Goal: Transaction & Acquisition: Purchase product/service

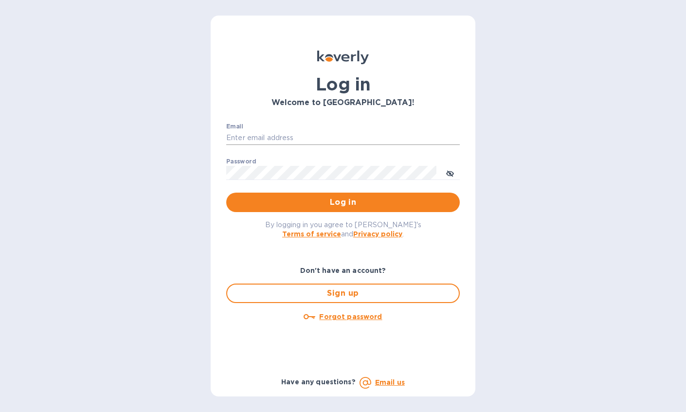
click at [261, 138] on input "Email" at bounding box center [342, 138] width 233 height 15
type input "aric@archetyp.com"
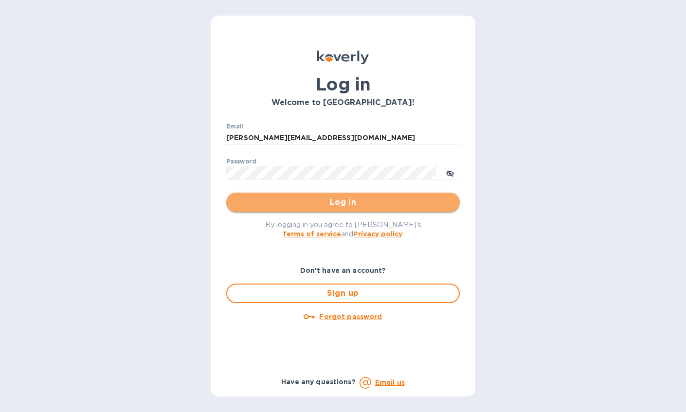
click at [335, 201] on span "Log in" at bounding box center [343, 203] width 218 height 12
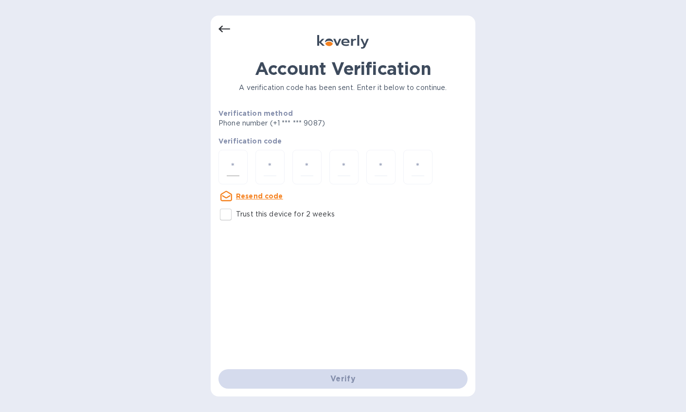
click at [234, 168] on input "number" at bounding box center [233, 167] width 13 height 18
type input "1"
type input "0"
type input "2"
type input "0"
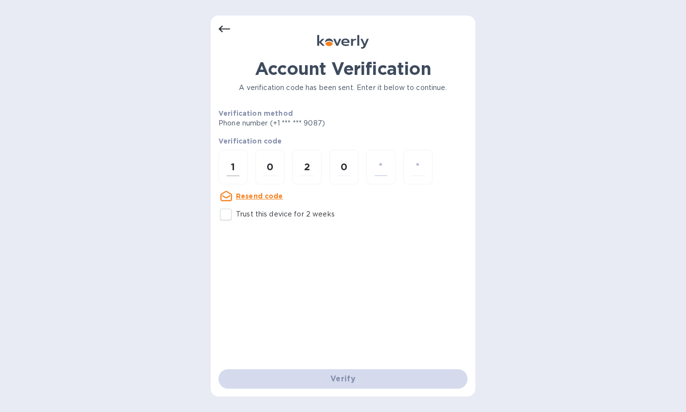
type input "4"
type input "0"
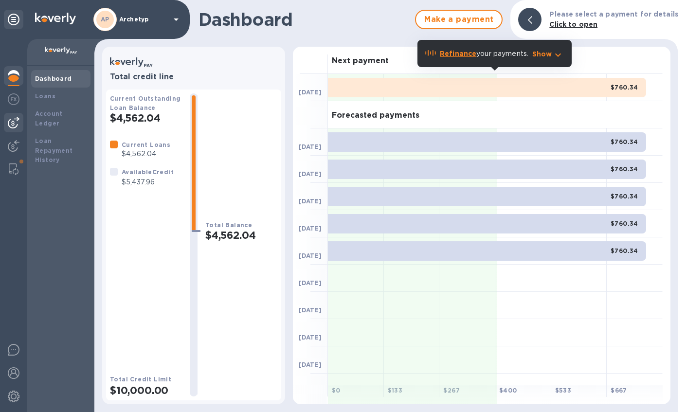
click at [14, 120] on img at bounding box center [14, 123] width 12 height 12
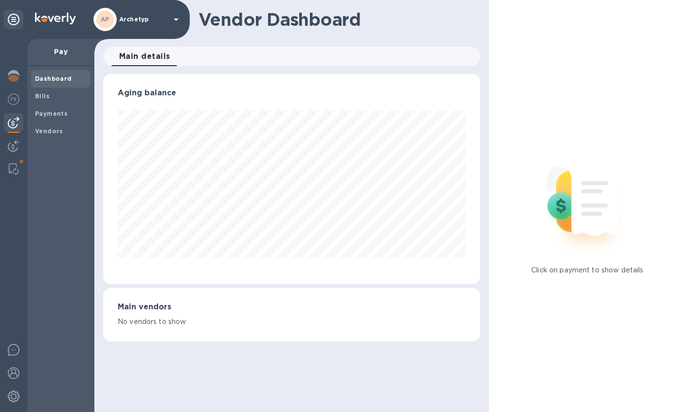
scroll to position [210, 377]
click at [51, 128] on b "Vendors" at bounding box center [49, 130] width 28 height 7
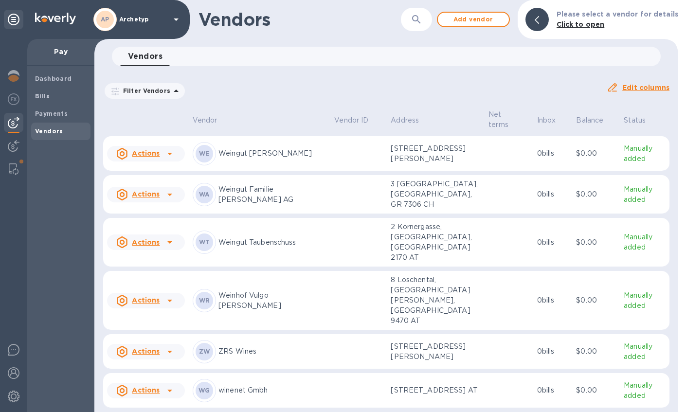
scroll to position [1105, 0]
click at [150, 246] on u "Actions" at bounding box center [146, 242] width 28 height 8
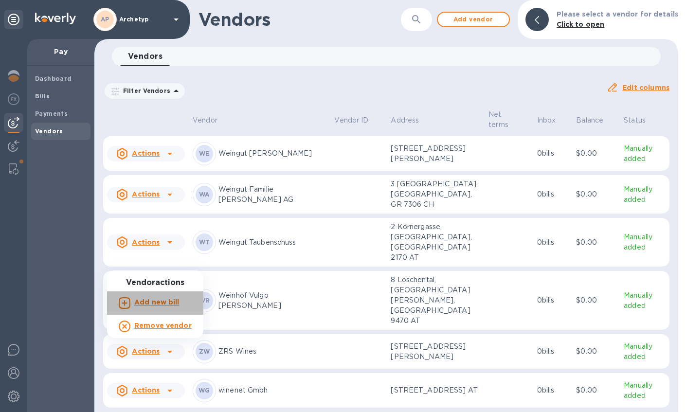
click at [155, 302] on b "Add new bill" at bounding box center [156, 302] width 45 height 8
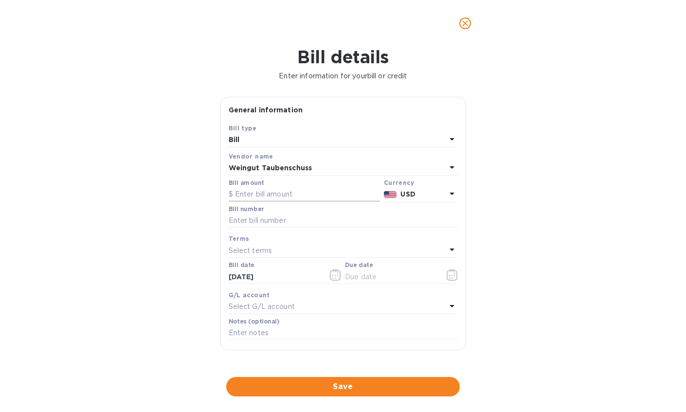
click at [256, 196] on input "text" at bounding box center [304, 194] width 151 height 15
paste input "3,304.80"
type input "3,304.80"
click at [449, 194] on icon at bounding box center [451, 194] width 5 height 2
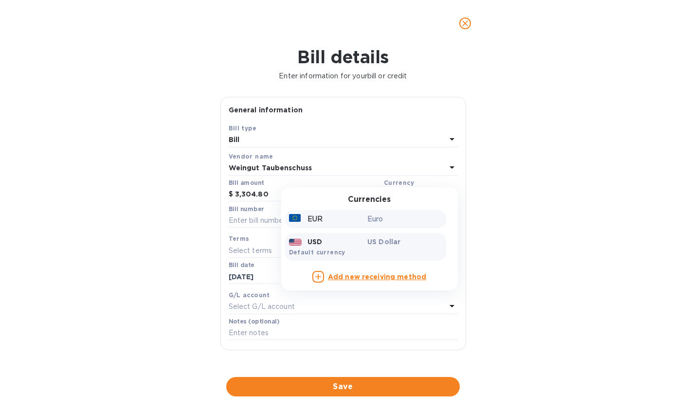
click at [345, 222] on div "EUR" at bounding box center [326, 219] width 79 height 14
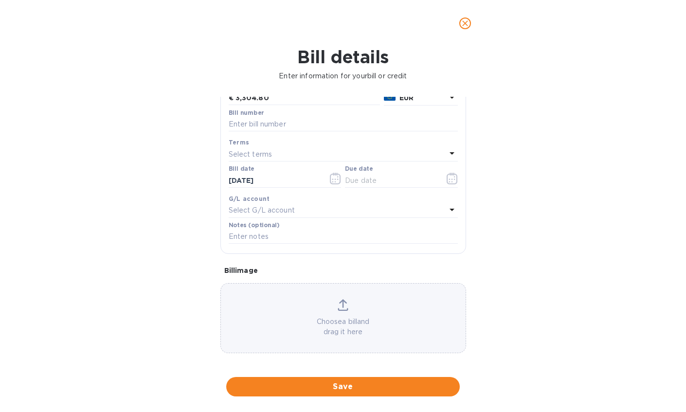
scroll to position [101, 0]
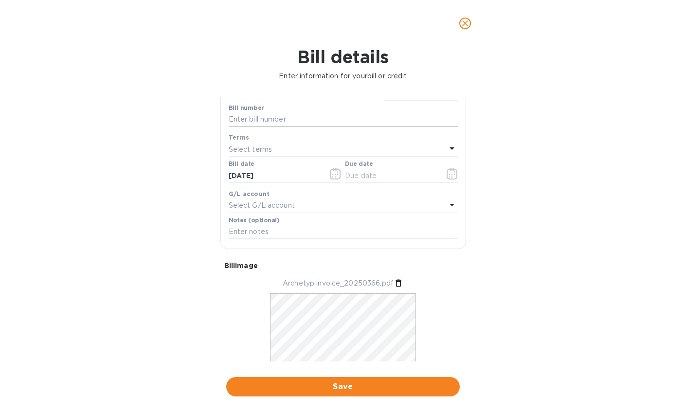
click at [253, 121] on input "text" at bounding box center [343, 119] width 229 height 15
type input "20250366"
click at [259, 150] on p "Select terms" at bounding box center [251, 149] width 44 height 10
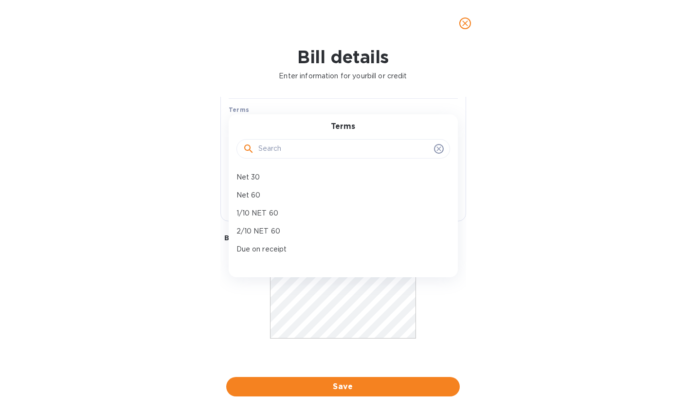
scroll to position [131, 0]
click at [263, 248] on p "Due on receipt" at bounding box center [339, 249] width 206 height 10
type input "[DATE]"
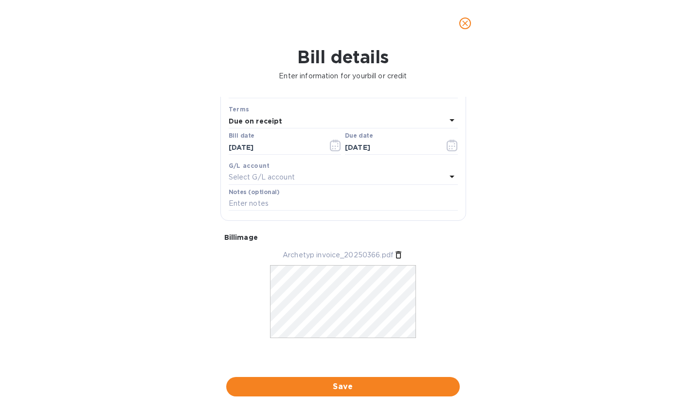
click at [278, 181] on p "Select G/L account" at bounding box center [262, 177] width 66 height 10
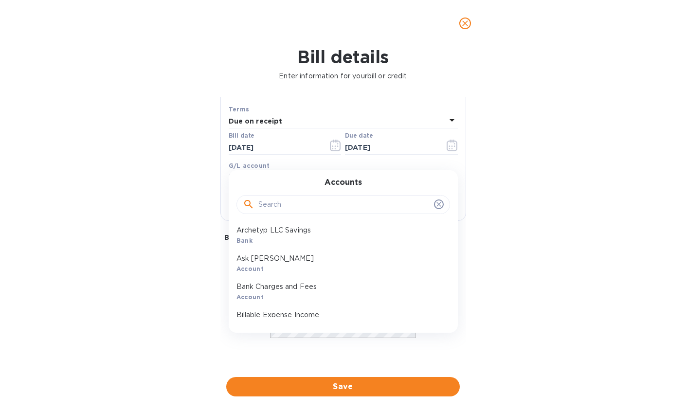
scroll to position [312, 0]
click at [274, 201] on input "text" at bounding box center [344, 204] width 172 height 15
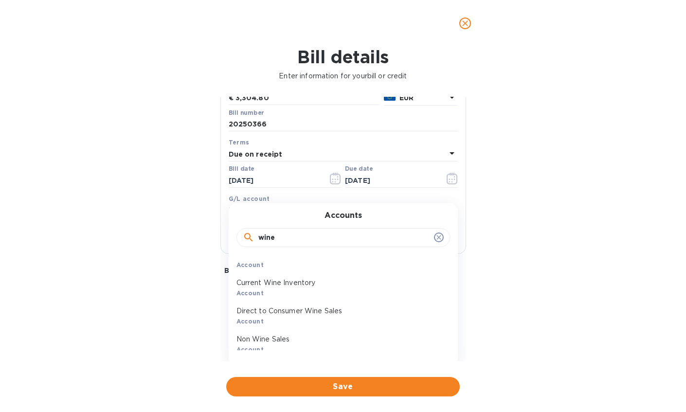
scroll to position [47, 0]
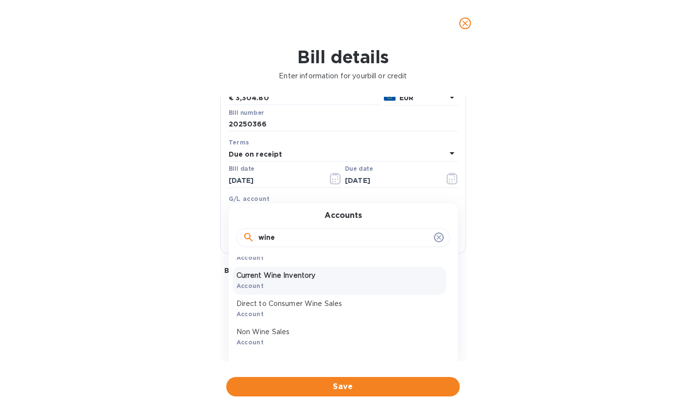
type input "wine"
click at [265, 279] on p "Current Wine Inventory" at bounding box center [339, 275] width 206 height 10
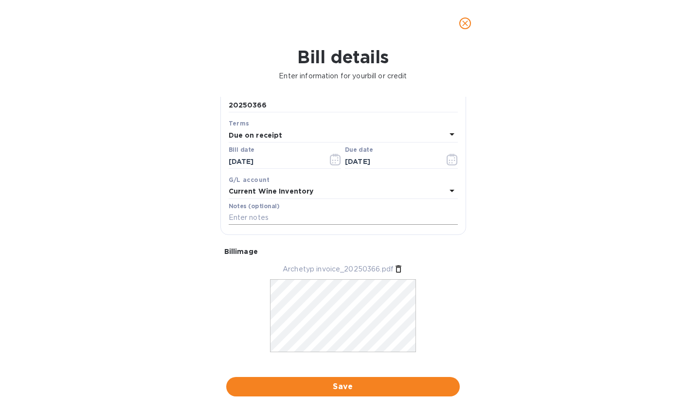
scroll to position [131, 0]
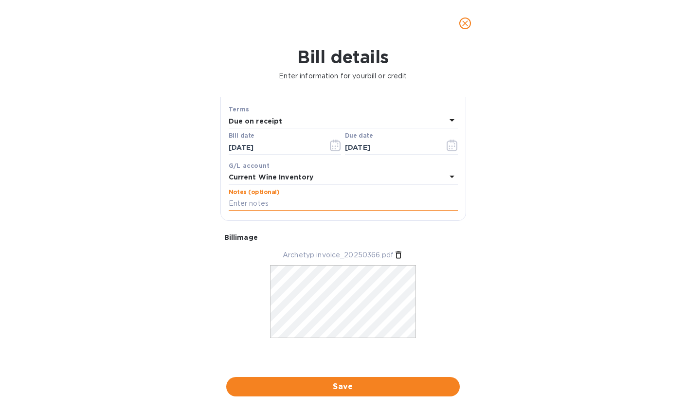
click at [265, 197] on input "text" at bounding box center [343, 204] width 229 height 15
type input "1st of 2 payments"
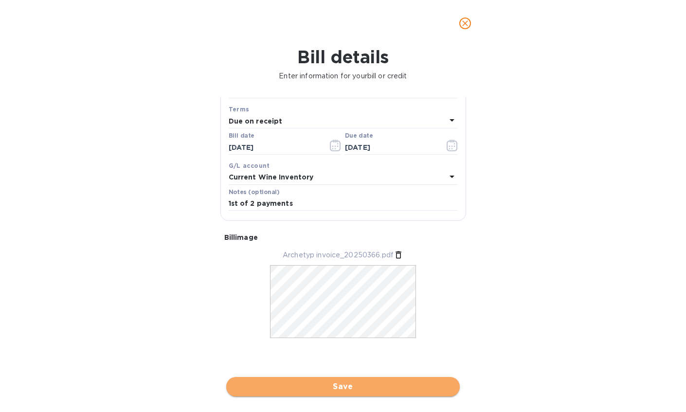
click at [338, 386] on span "Save" at bounding box center [343, 387] width 218 height 12
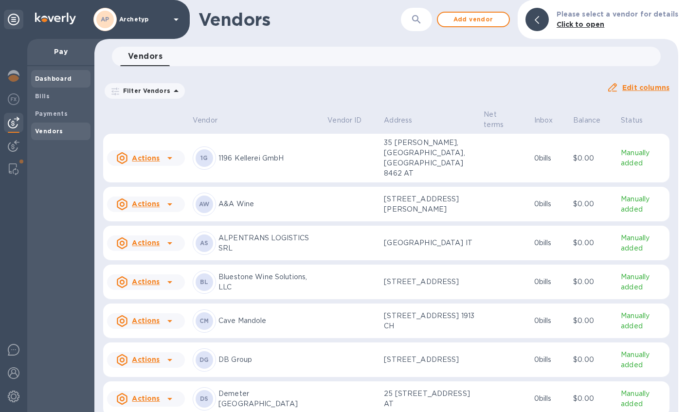
click at [50, 78] on b "Dashboard" at bounding box center [53, 78] width 37 height 7
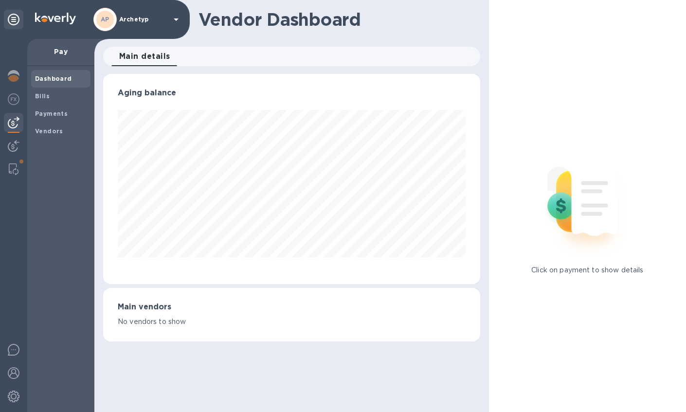
scroll to position [210, 377]
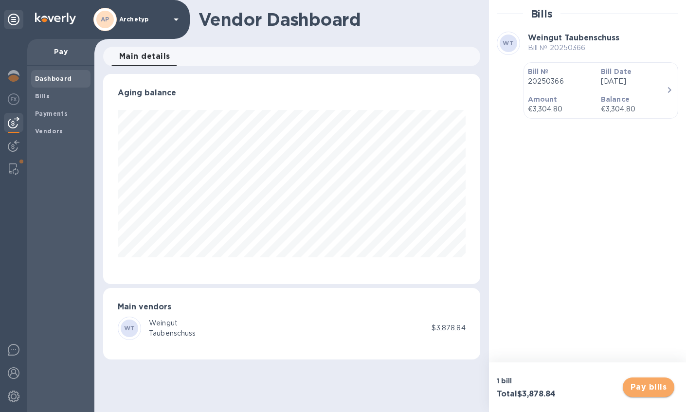
click at [654, 390] on span "Pay bills" at bounding box center [648, 387] width 36 height 12
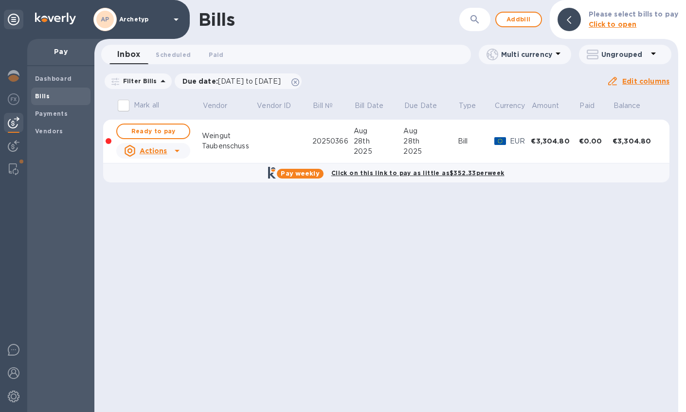
click at [309, 172] on b "Pay weekly" at bounding box center [300, 173] width 38 height 7
checkbox input "true"
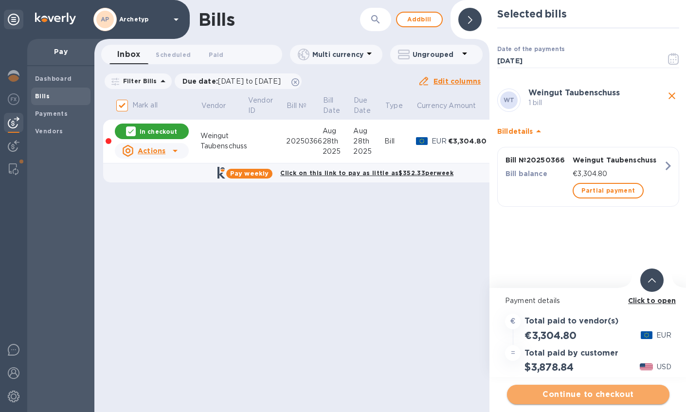
click at [592, 394] on span "Continue to checkout" at bounding box center [588, 395] width 147 height 12
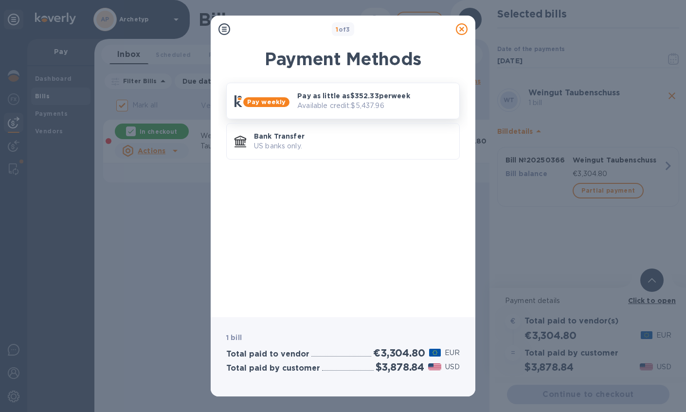
click at [359, 98] on p "Pay as little as $352.33 per week" at bounding box center [374, 96] width 154 height 10
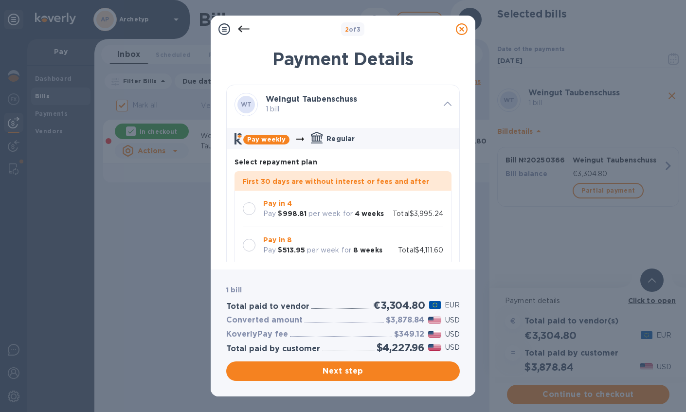
click at [249, 208] on div at bounding box center [249, 208] width 13 height 13
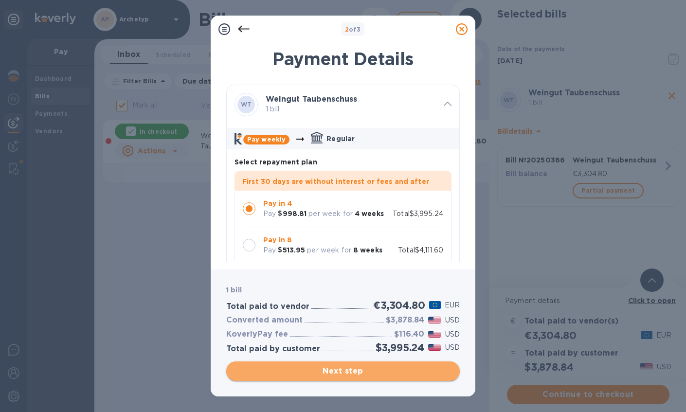
click at [289, 371] on span "Next step" at bounding box center [343, 371] width 218 height 12
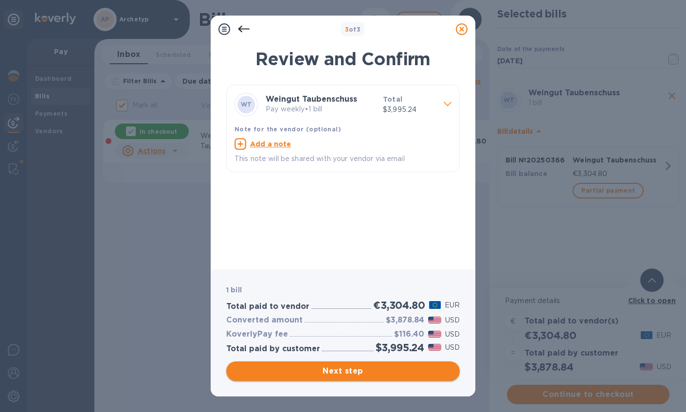
click at [327, 371] on span "Next step" at bounding box center [343, 371] width 218 height 12
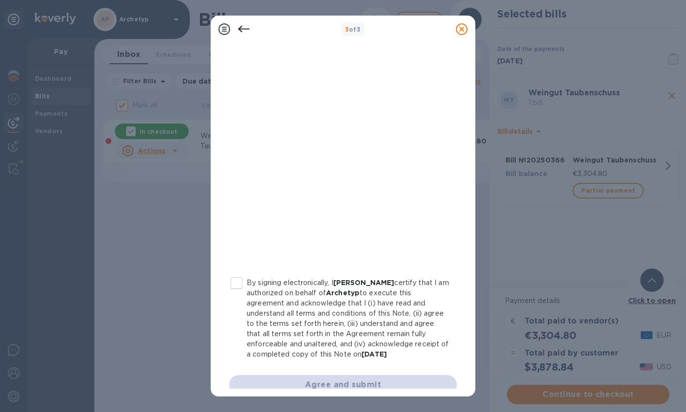
scroll to position [131, 0]
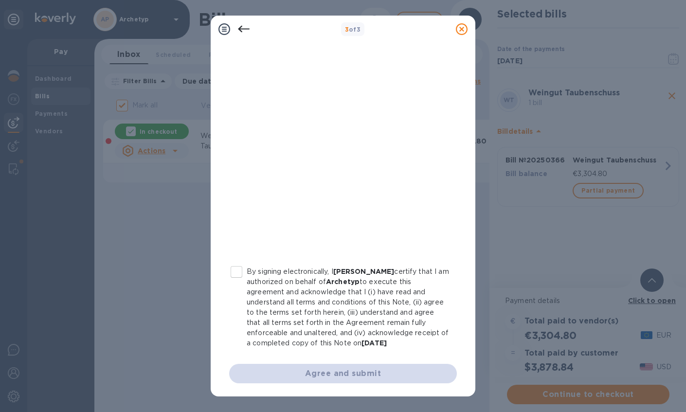
click at [238, 270] on input "By signing electronically, I [PERSON_NAME] certify that I am authorized on beha…" at bounding box center [236, 272] width 20 height 20
checkbox input "true"
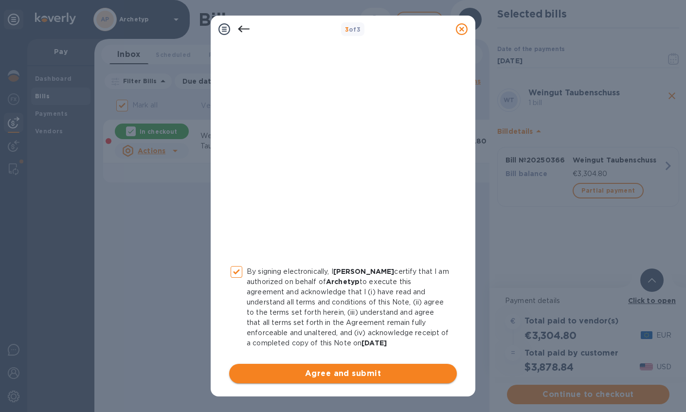
click at [319, 372] on span "Agree and submit" at bounding box center [343, 374] width 212 height 12
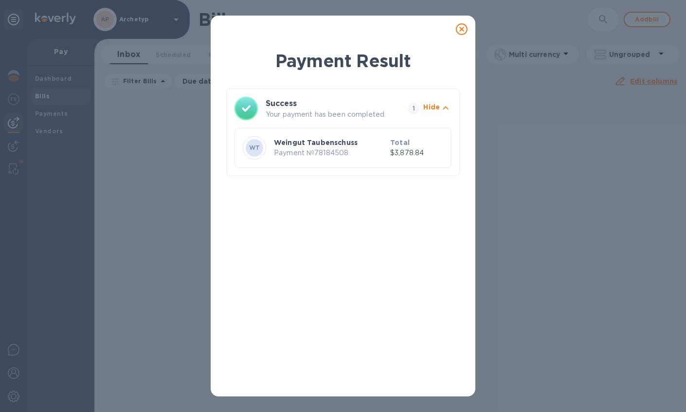
click at [522, 174] on div "Payment Result Success Your payment has been completed. 1 Hide WT Weingut Taube…" at bounding box center [343, 206] width 686 height 412
click at [463, 30] on icon at bounding box center [462, 29] width 12 height 12
